Goal: Navigation & Orientation: Find specific page/section

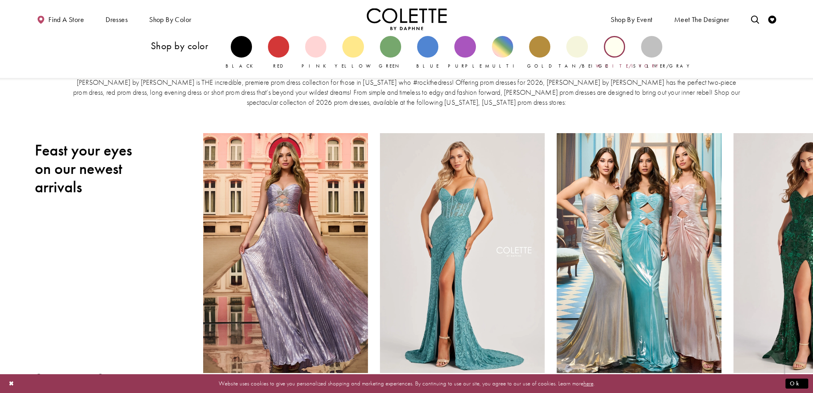
click at [621, 51] on div "Primary block" at bounding box center [614, 46] width 21 height 21
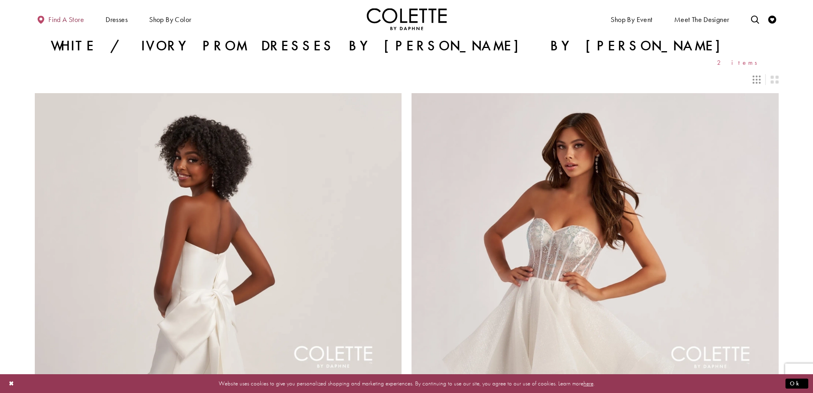
click at [69, 19] on span "Find a store" at bounding box center [66, 20] width 36 height 8
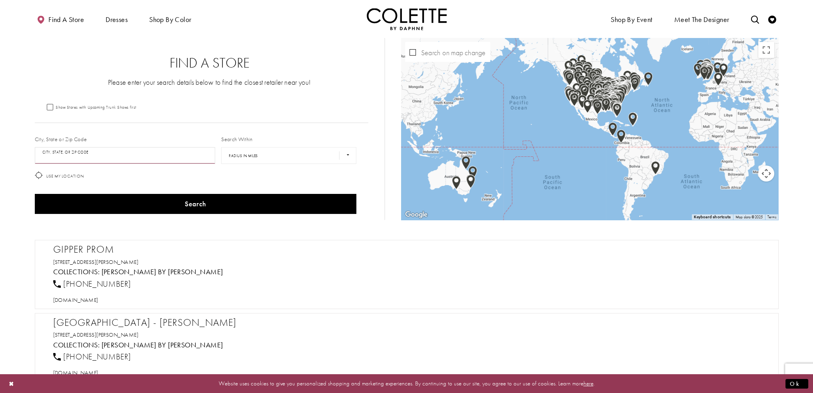
click at [158, 157] on input "City, State, or ZIP Code" at bounding box center [125, 155] width 181 height 17
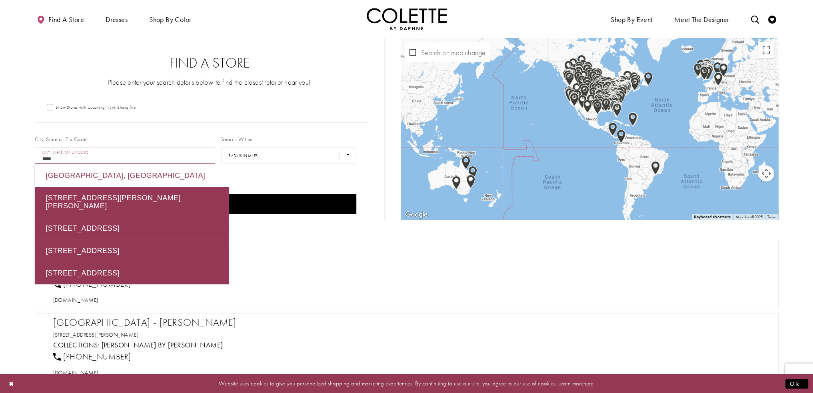
click at [132, 176] on div "[GEOGRAPHIC_DATA], [GEOGRAPHIC_DATA]" at bounding box center [132, 175] width 194 height 22
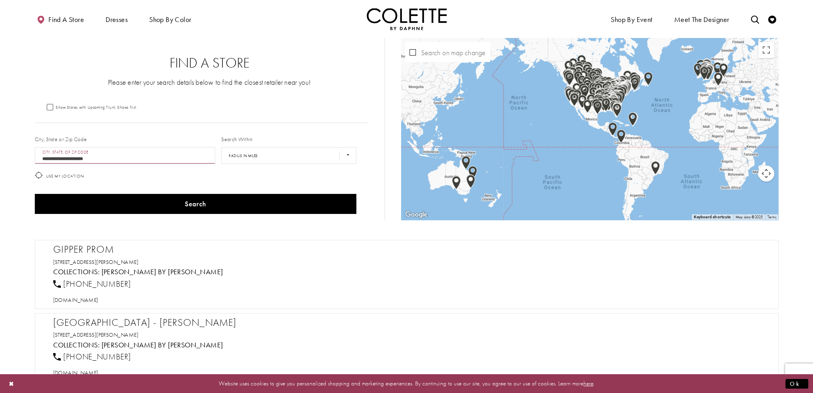
type input "**********"
click at [605, 116] on div "Map with store locations" at bounding box center [590, 129] width 378 height 182
click at [621, 104] on img "Map with store locations" at bounding box center [617, 110] width 9 height 14
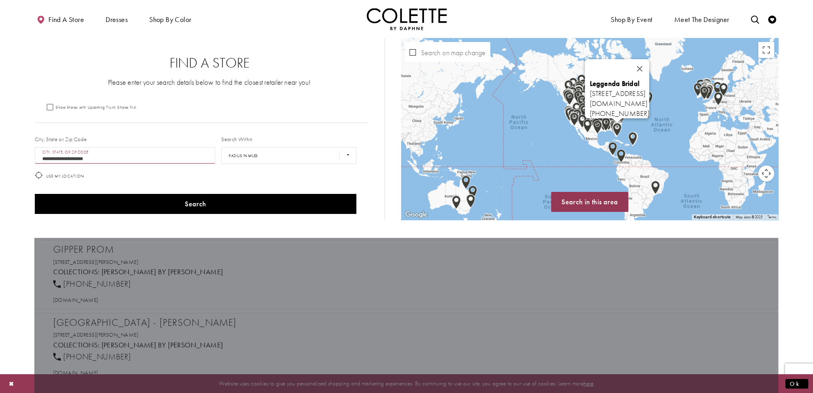
click at [620, 149] on div "Leggenda Bridal [STREET_ADDRESS] [DOMAIN_NAME] [PHONE_NUMBER]" at bounding box center [779, 149] width 378 height 0
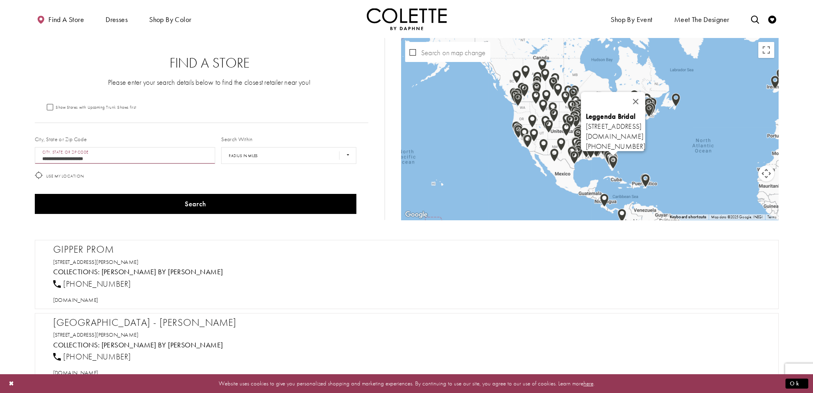
click at [629, 158] on div "Leggenda Bridal [STREET_ADDRESS] [DOMAIN_NAME] [PHONE_NUMBER]" at bounding box center [590, 129] width 378 height 182
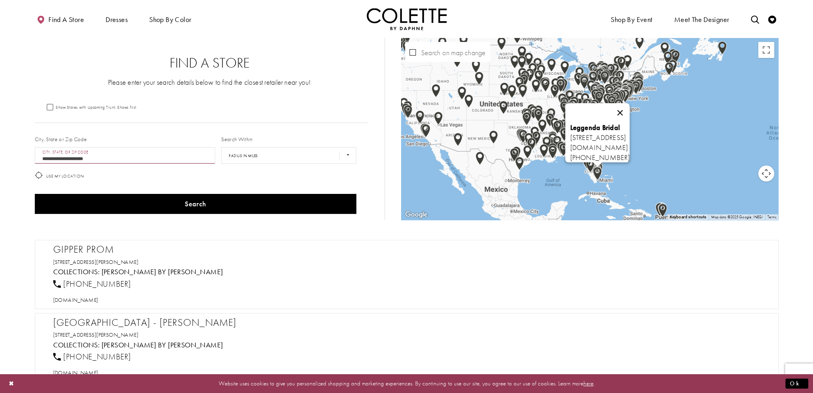
click at [630, 108] on button "Close" at bounding box center [619, 112] width 19 height 19
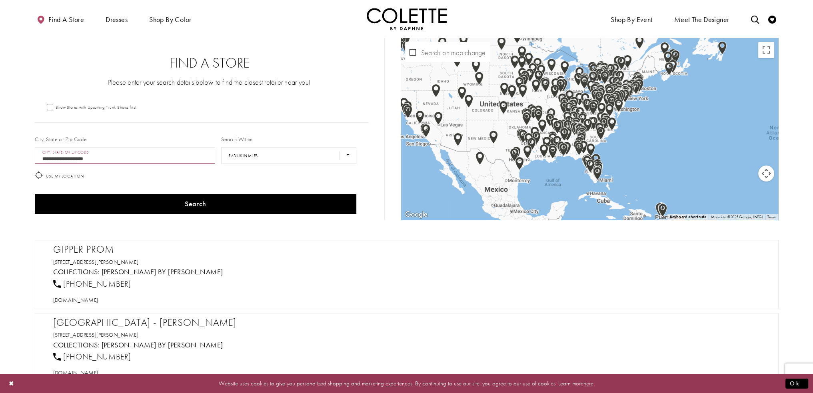
click at [606, 148] on div "Map with store locations" at bounding box center [590, 129] width 378 height 182
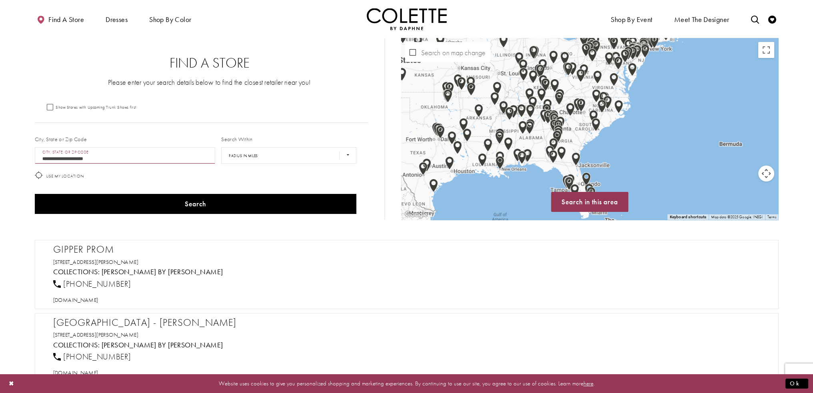
click at [650, 109] on div "Map with store locations" at bounding box center [590, 129] width 378 height 182
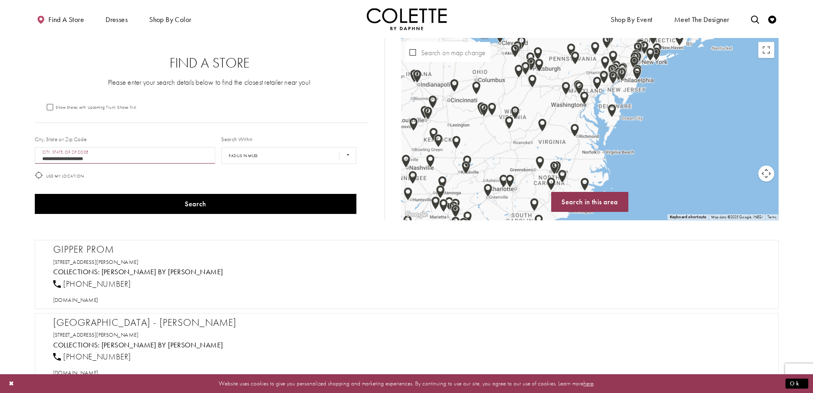
drag, startPoint x: 635, startPoint y: 78, endPoint x: 632, endPoint y: 153, distance: 75.3
click at [632, 153] on div "Map with store locations" at bounding box center [590, 129] width 378 height 182
click at [595, 134] on div "Map with store locations" at bounding box center [590, 129] width 378 height 182
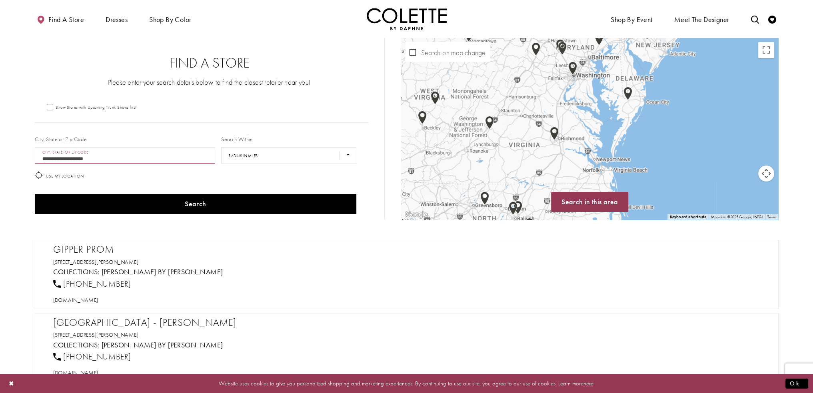
click at [594, 100] on div "Map with store locations" at bounding box center [590, 129] width 378 height 182
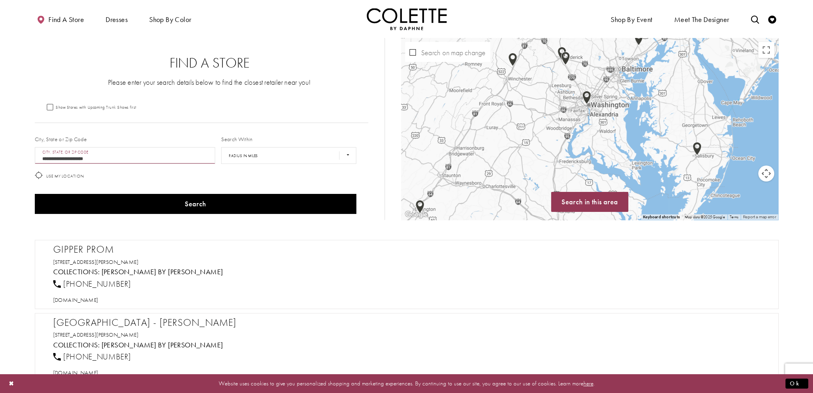
drag, startPoint x: 595, startPoint y: 106, endPoint x: 622, endPoint y: 142, distance: 45.4
click at [622, 142] on div "Map with store locations" at bounding box center [590, 129] width 378 height 182
click at [587, 97] on img "Map with store locations" at bounding box center [587, 98] width 9 height 14
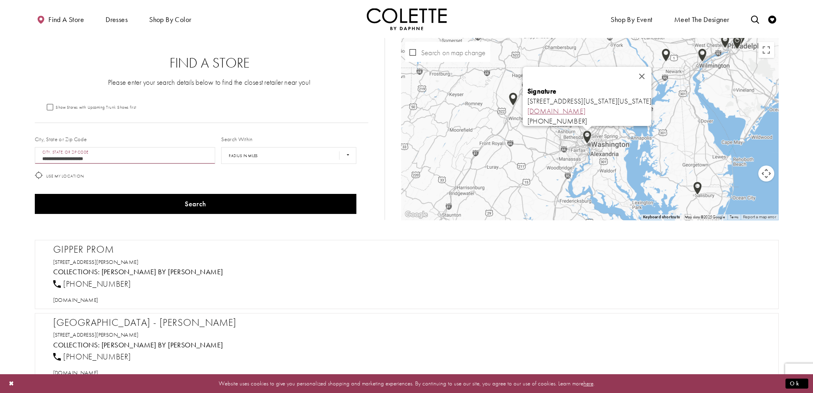
click at [543, 106] on link "[DOMAIN_NAME]" at bounding box center [556, 110] width 58 height 9
